Goal: Navigation & Orientation: Find specific page/section

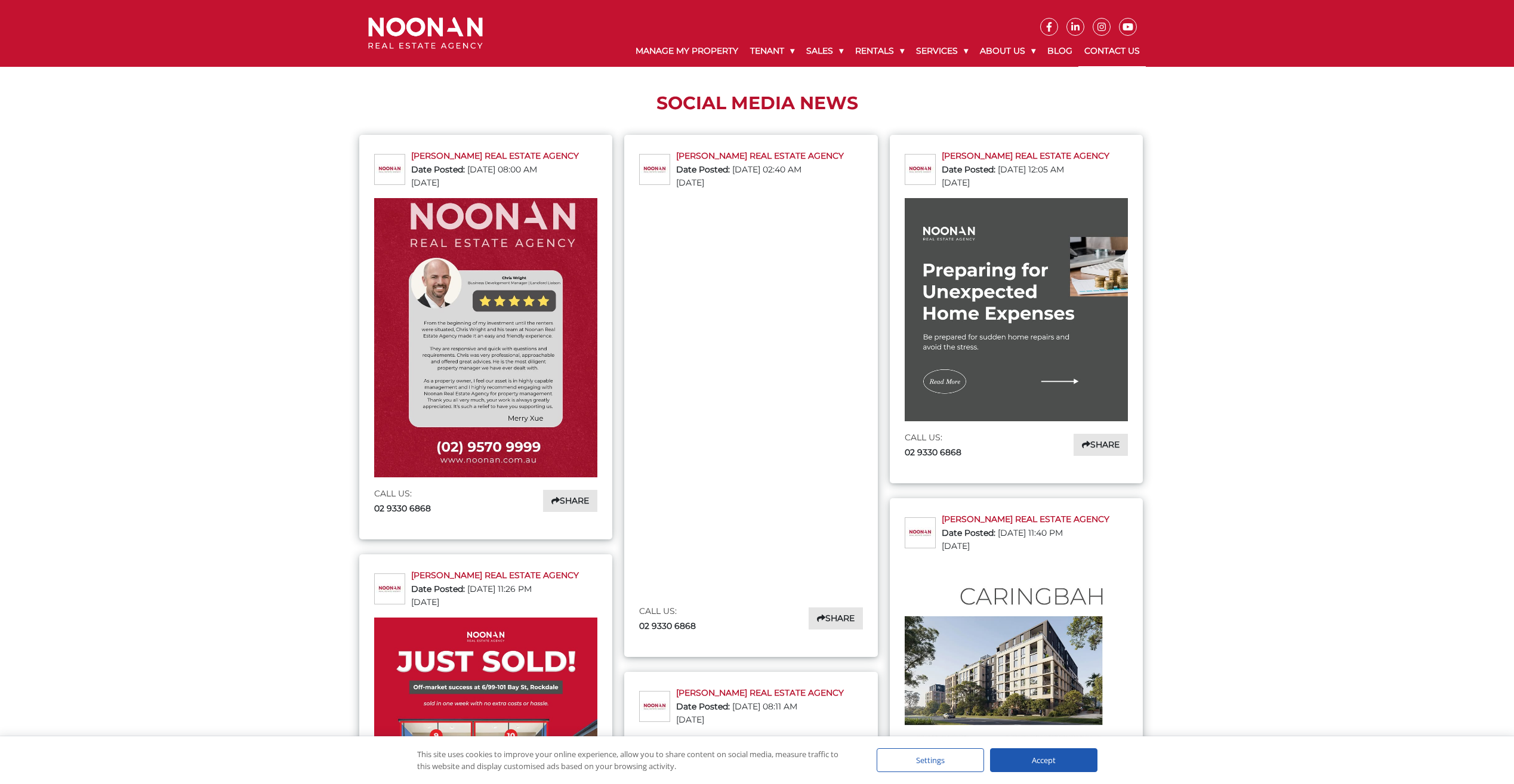
click at [1101, 49] on link "Contact Us" at bounding box center [1112, 51] width 68 height 31
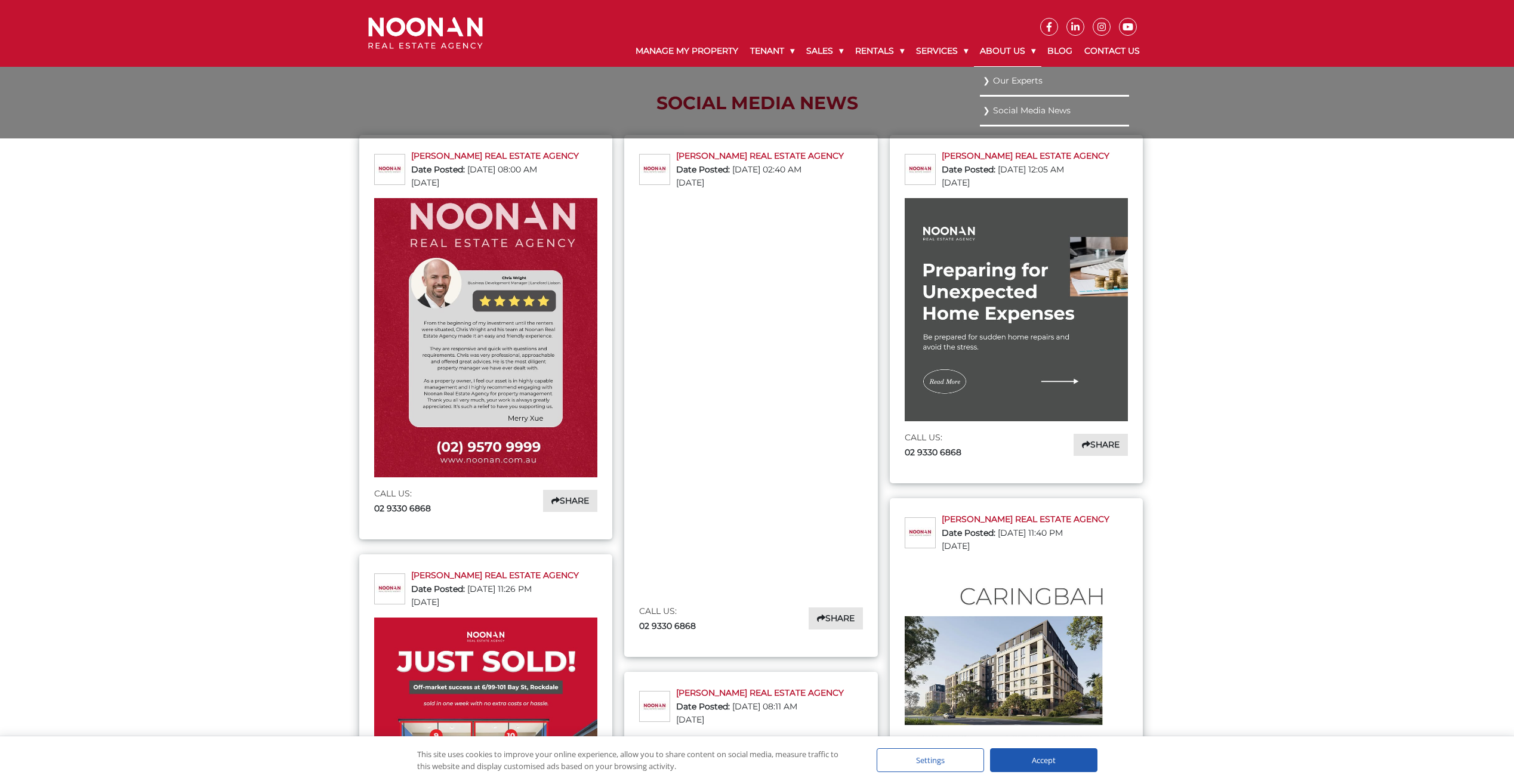
click at [1018, 54] on link "About Us" at bounding box center [1008, 51] width 68 height 31
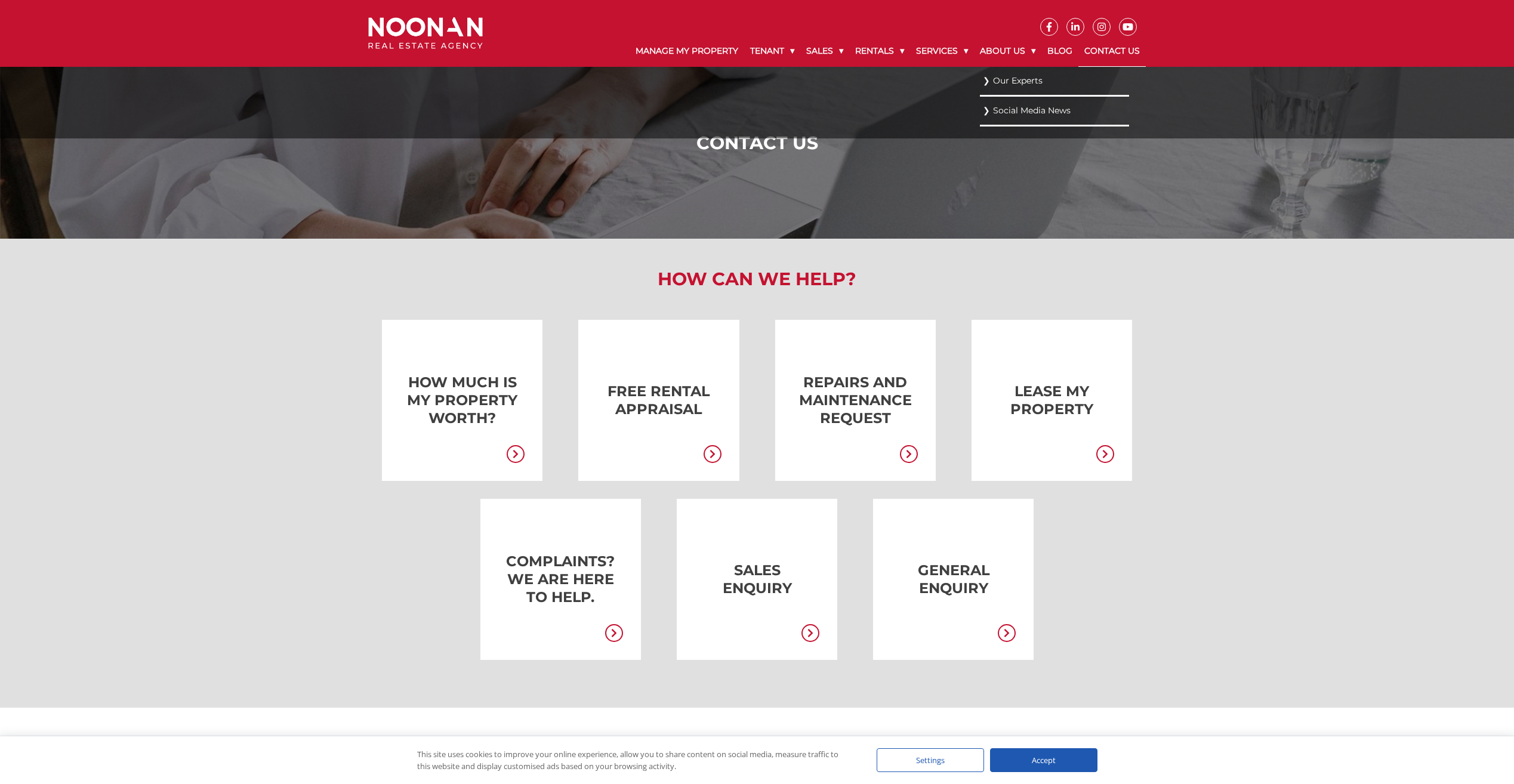
click at [1014, 80] on link "Our Experts" at bounding box center [1055, 81] width 143 height 17
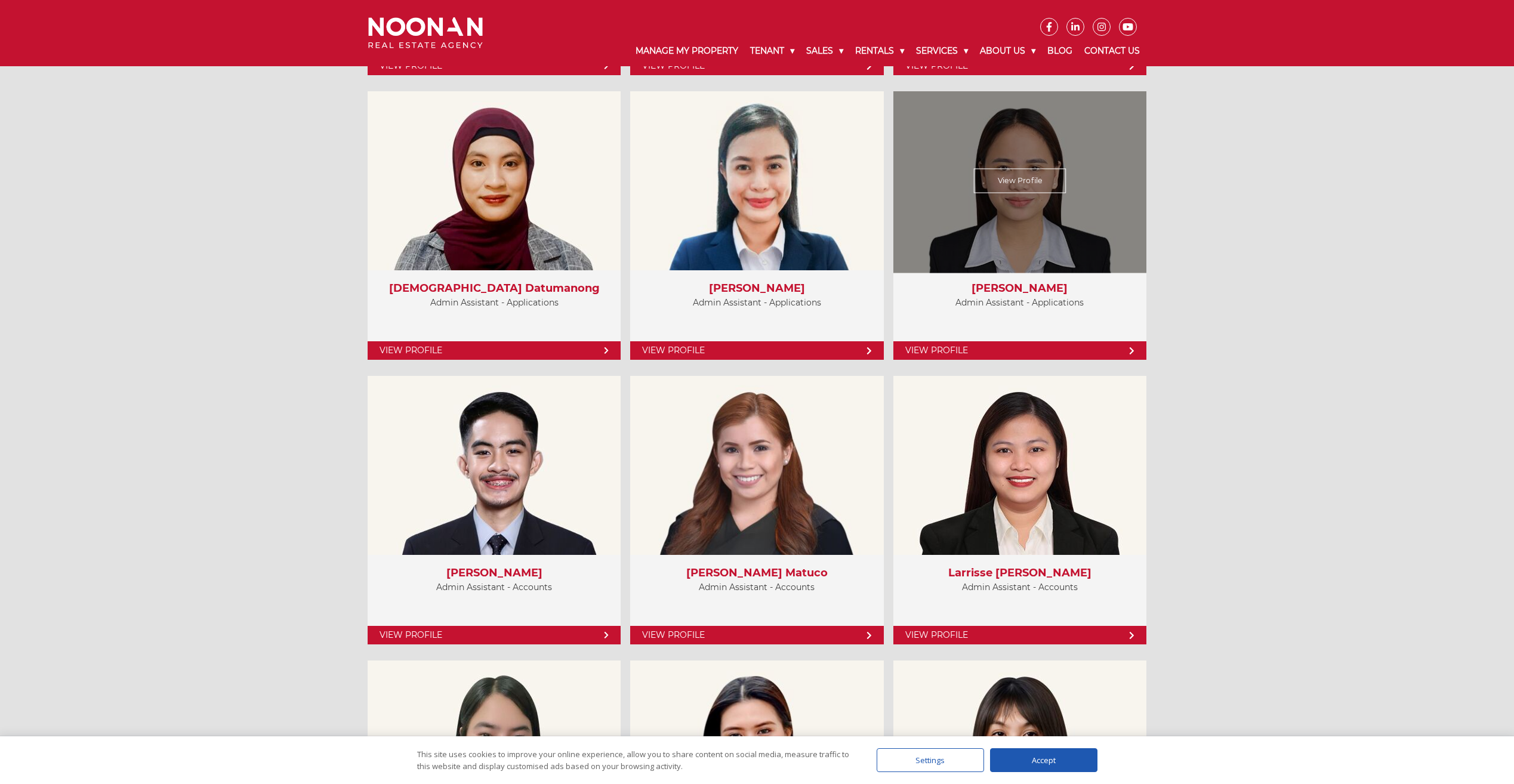
scroll to position [3879, 0]
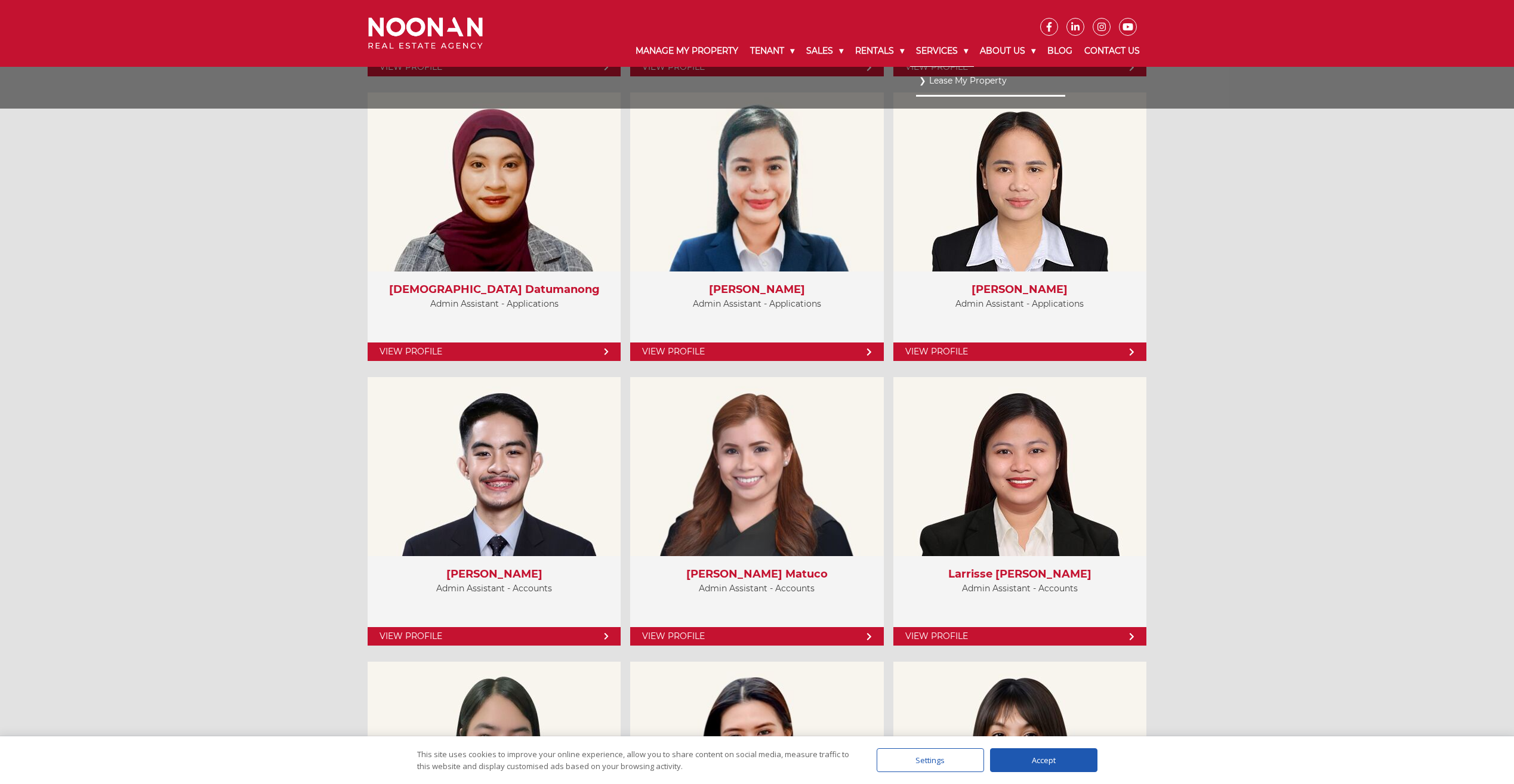
click at [956, 47] on link "Services" at bounding box center [942, 51] width 64 height 31
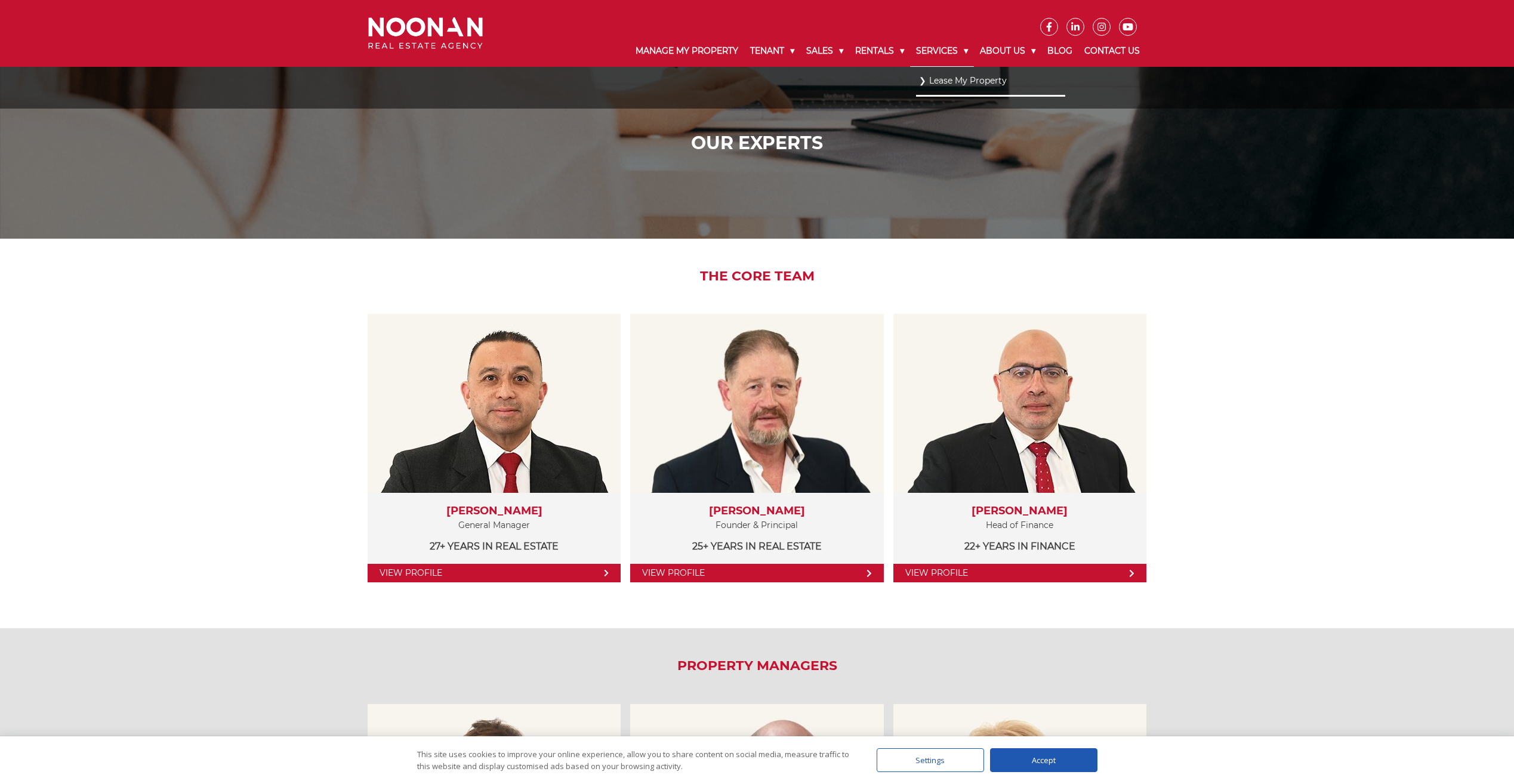
click at [962, 50] on link "Services" at bounding box center [942, 51] width 64 height 31
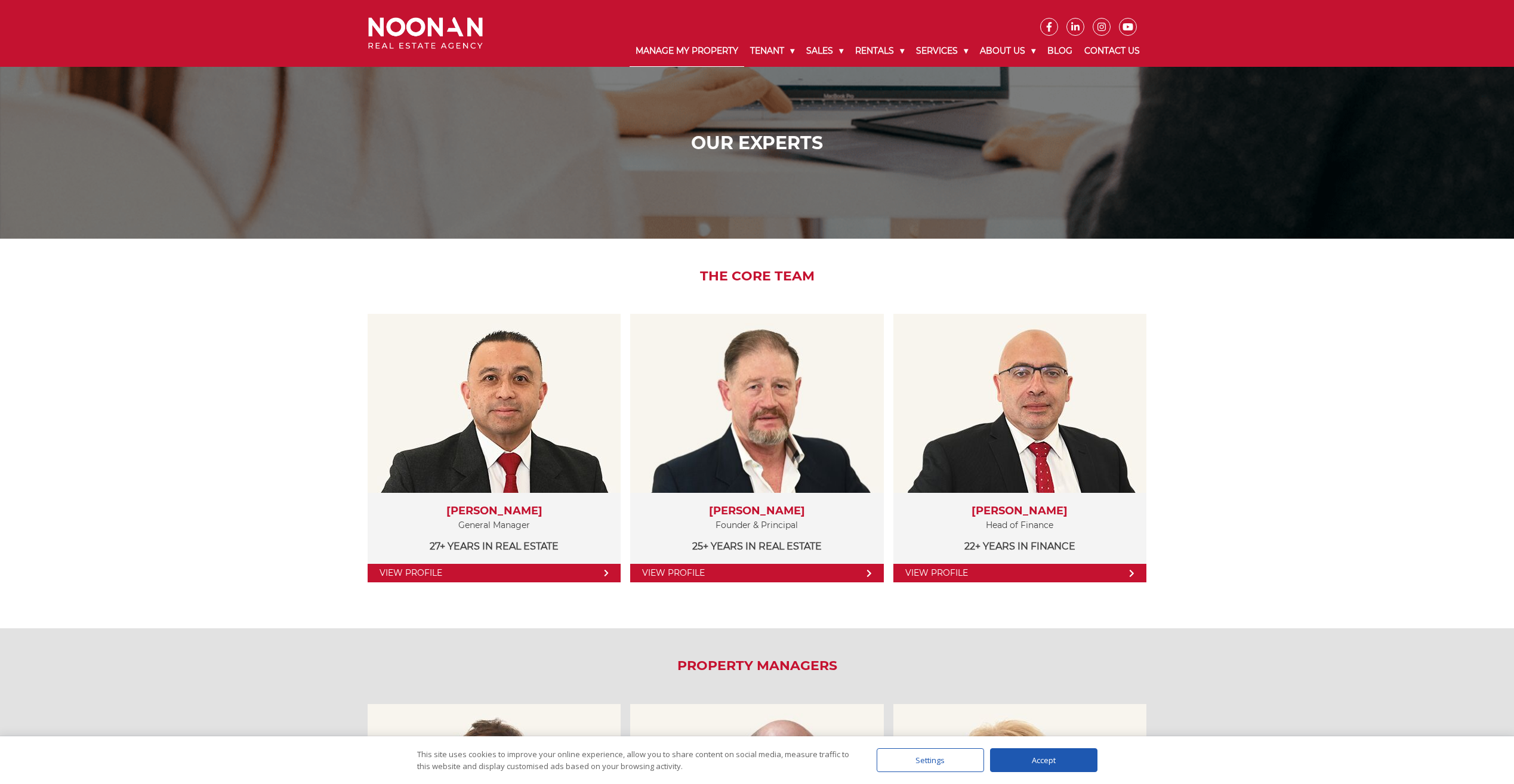
click at [703, 50] on link "Manage My Property" at bounding box center [687, 51] width 115 height 31
click at [408, 19] on img at bounding box center [425, 33] width 115 height 31
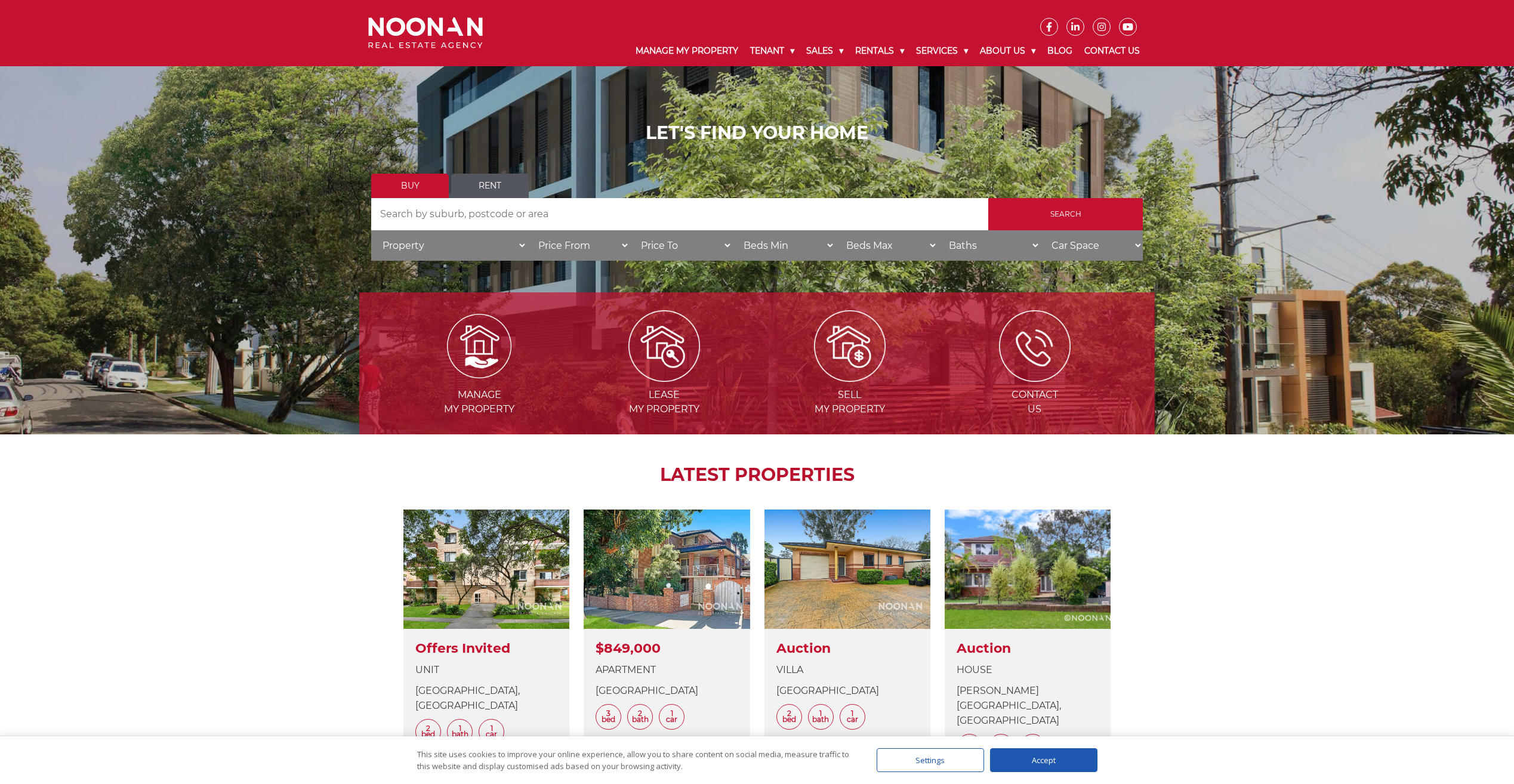
scroll to position [179, 0]
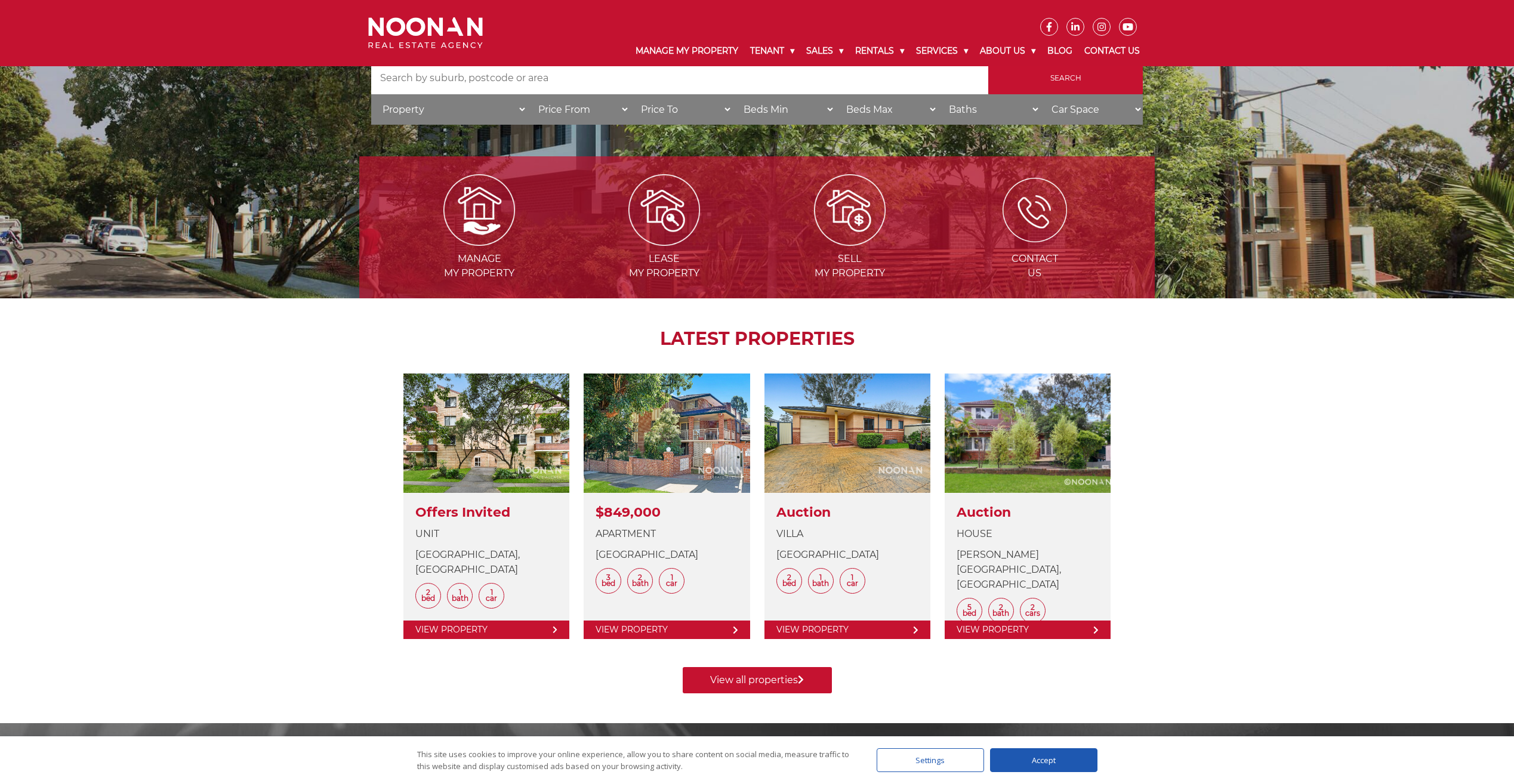
click at [1038, 216] on img at bounding box center [1034, 210] width 64 height 64
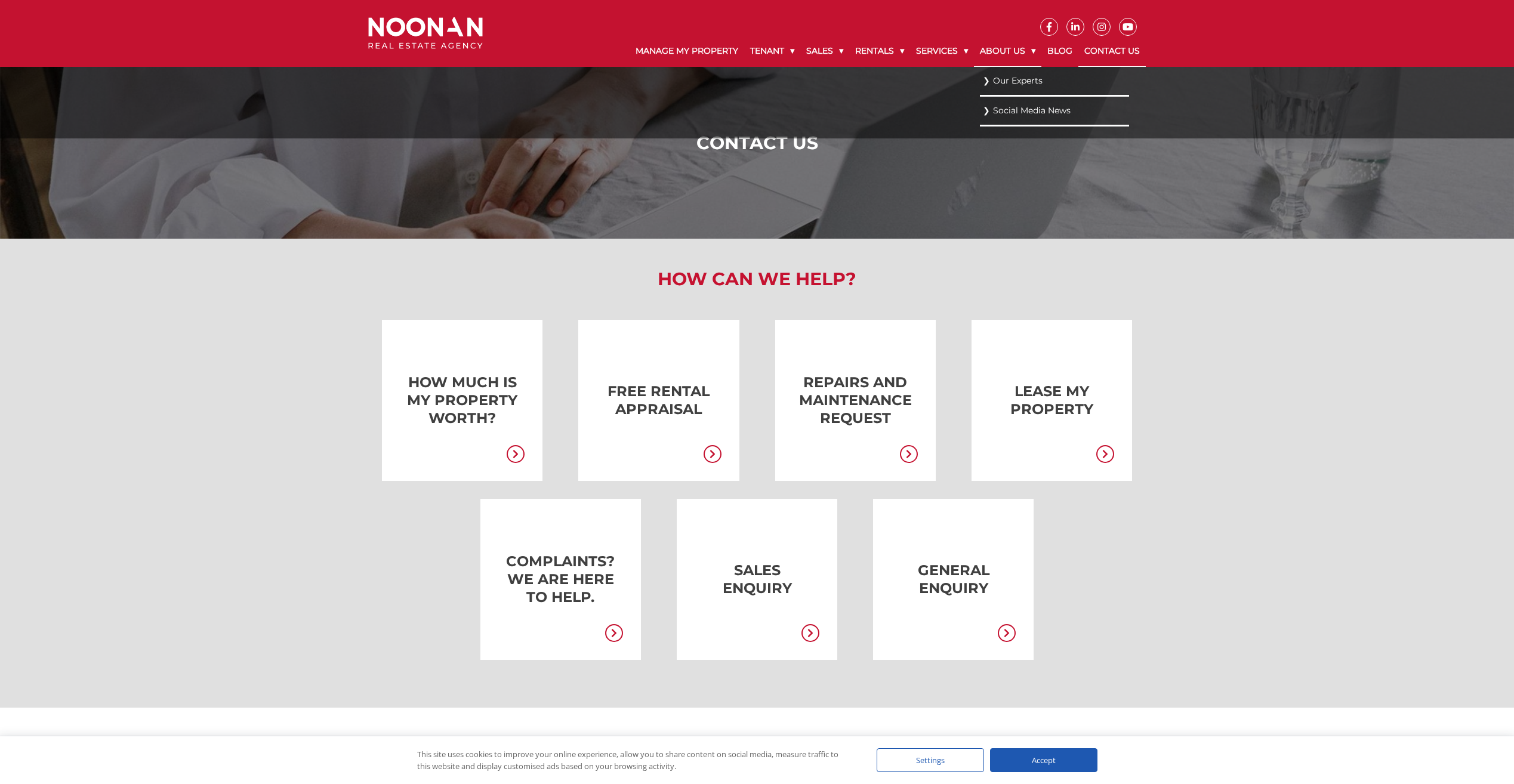
click at [985, 49] on link "About Us" at bounding box center [1008, 51] width 68 height 31
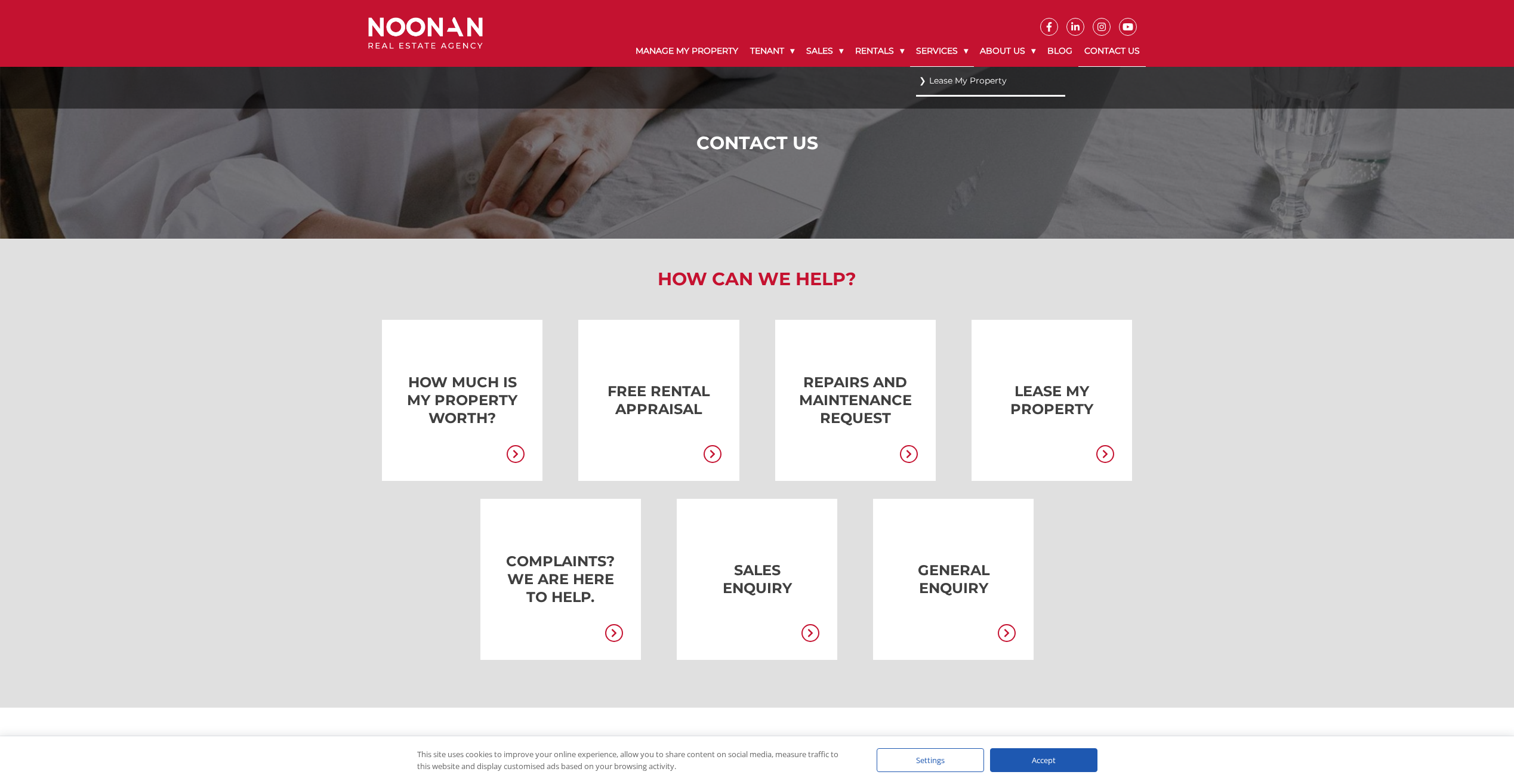
click at [943, 52] on link "Services" at bounding box center [942, 51] width 64 height 31
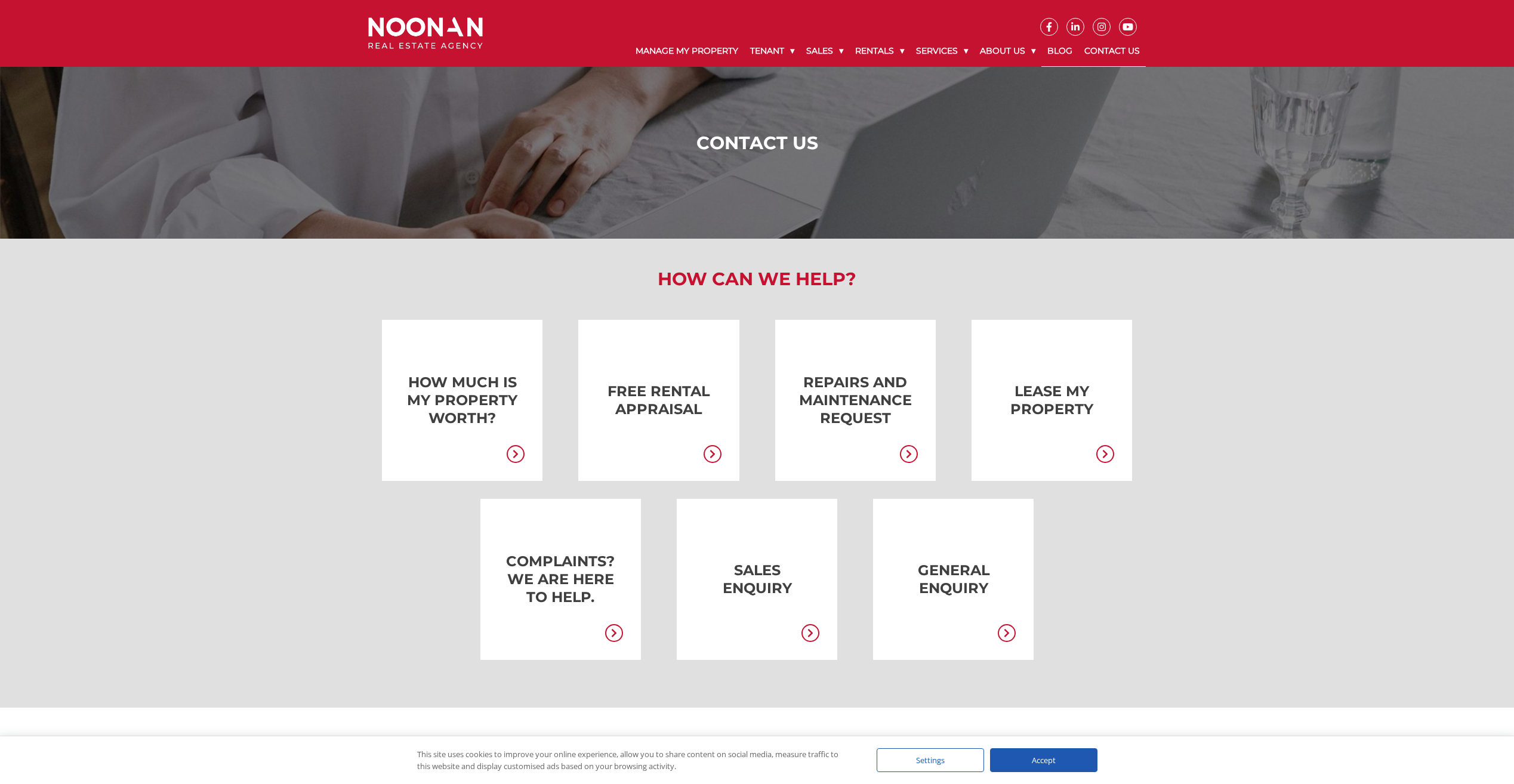
click at [1059, 51] on link "Blog" at bounding box center [1060, 51] width 37 height 31
